Goal: Task Accomplishment & Management: Manage account settings

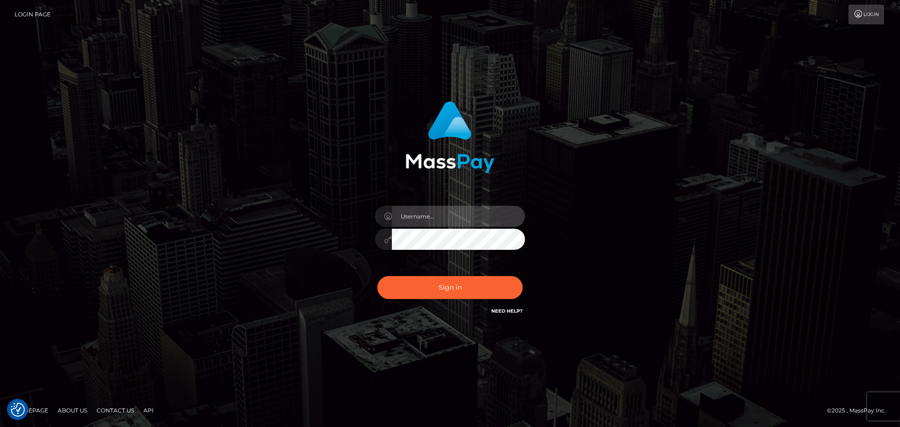
click at [460, 214] on input "text" at bounding box center [458, 216] width 133 height 21
type input "dawson.throne"
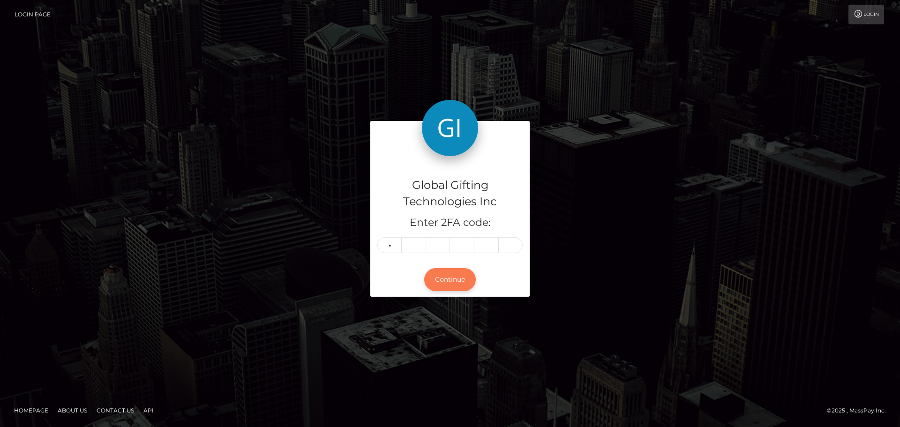
type input "5"
type input "3"
type input "0"
type input "2"
type input "1"
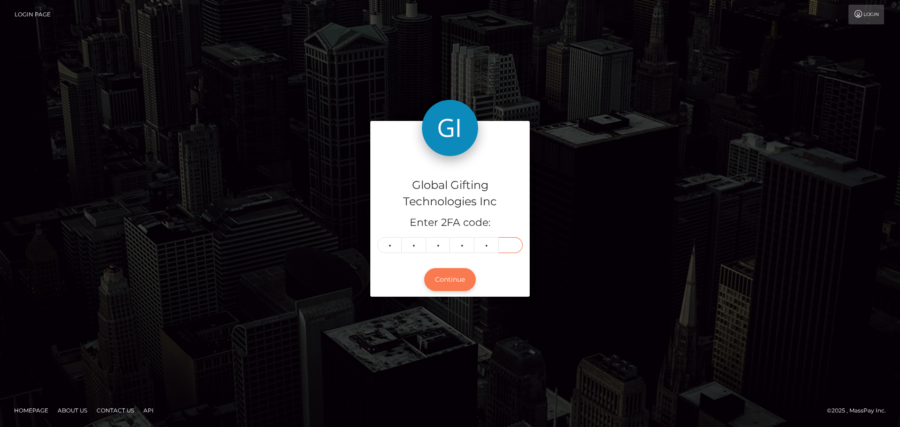
type input "1"
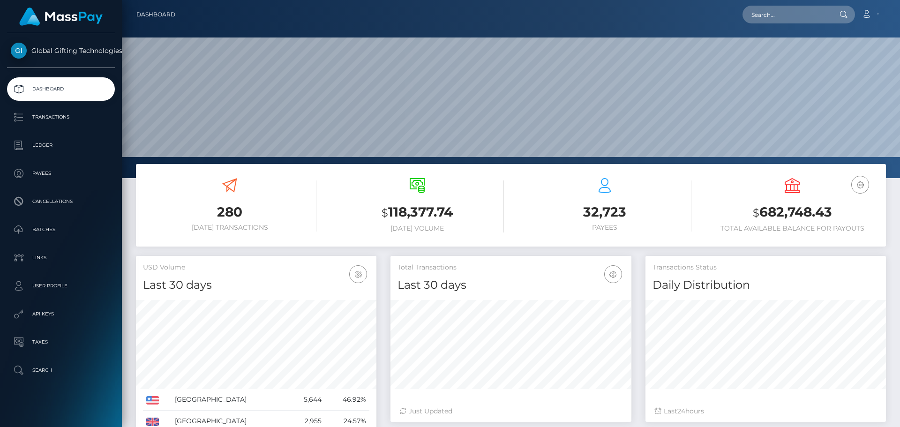
scroll to position [166, 241]
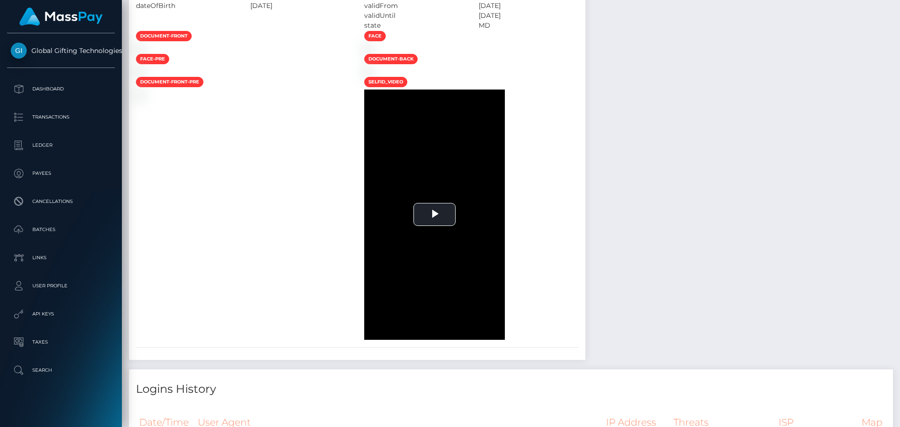
scroll to position [656, 0]
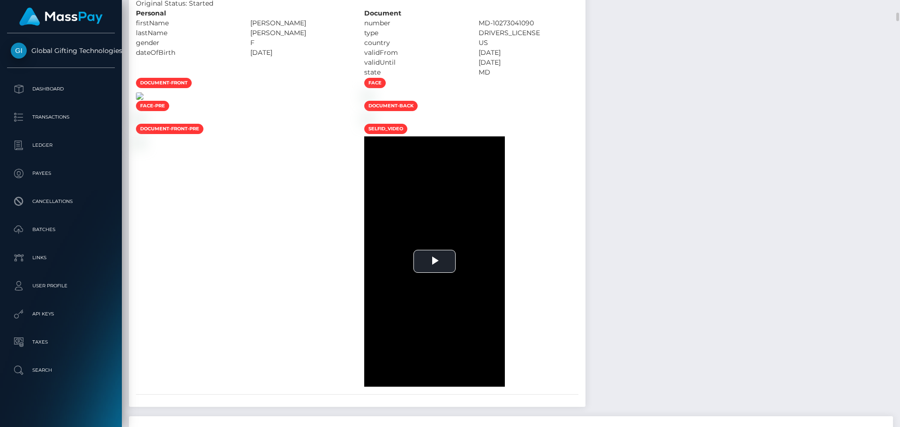
click at [143, 100] on img at bounding box center [139, 95] width 7 height 7
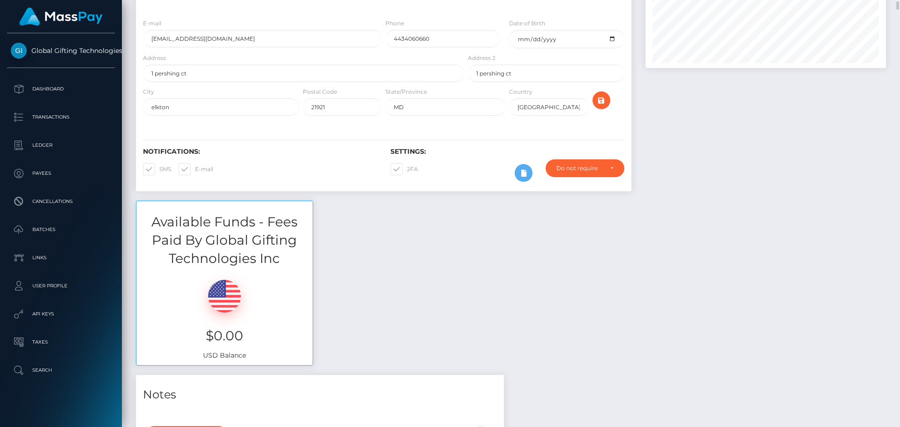
scroll to position [0, 0]
